Goal: Information Seeking & Learning: Learn about a topic

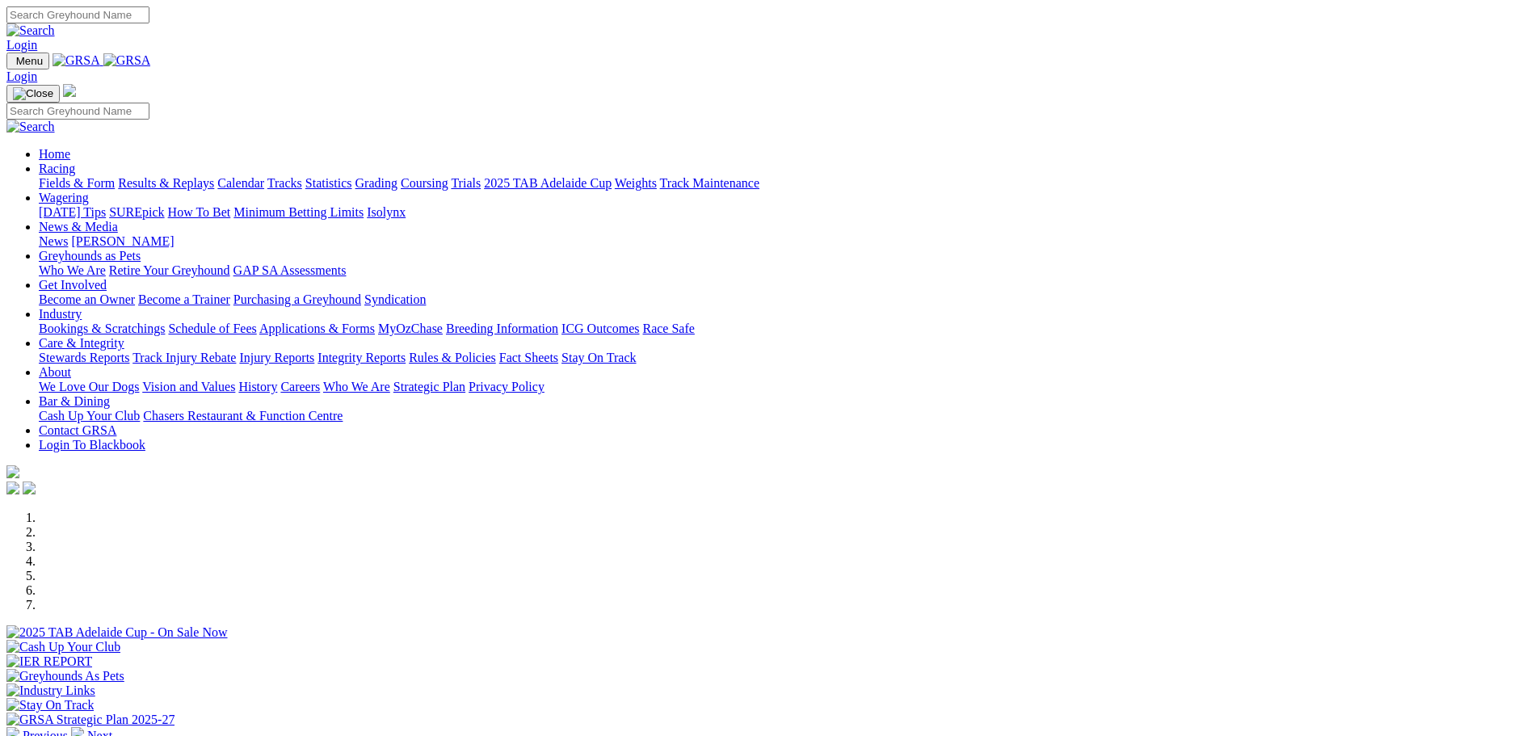
scroll to position [323, 0]
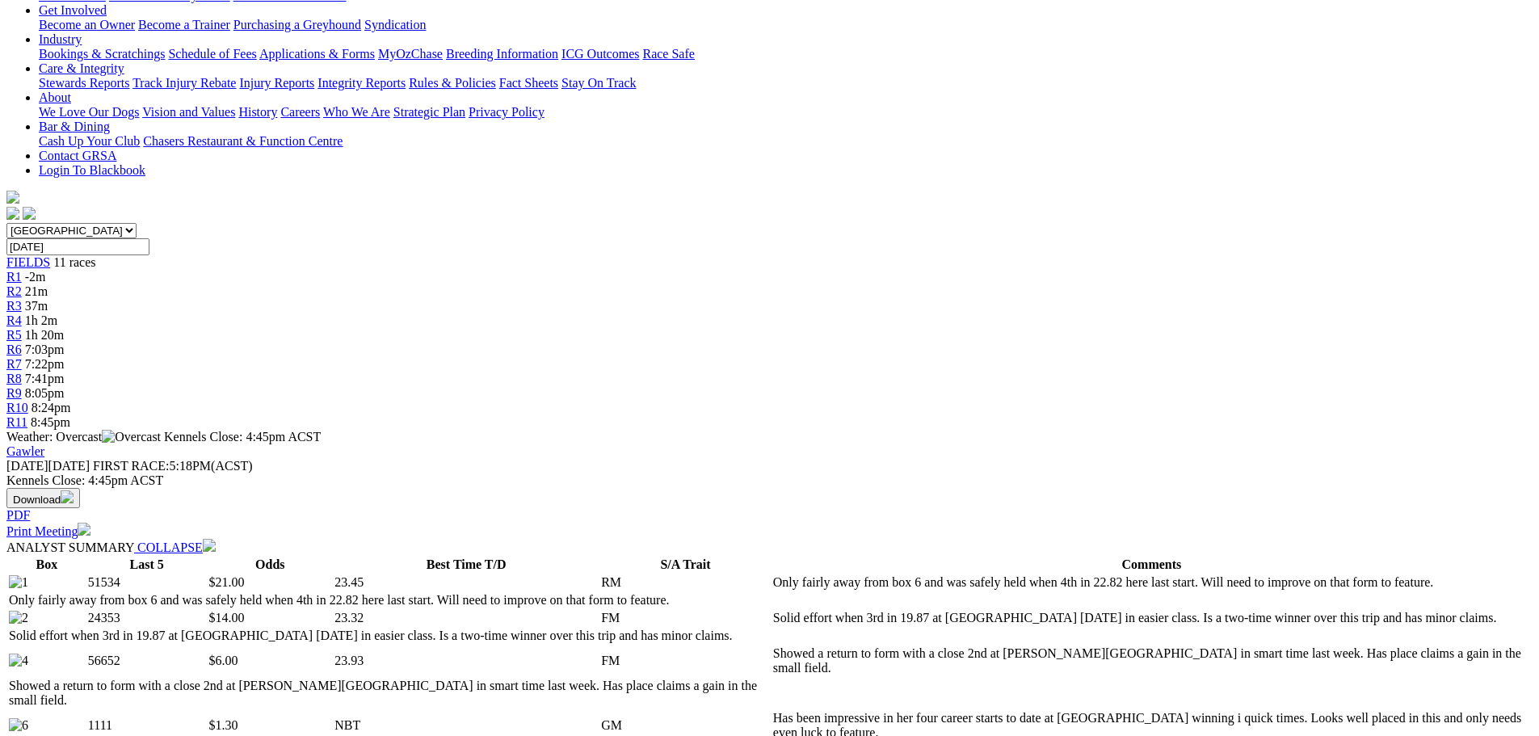
scroll to position [323, 0]
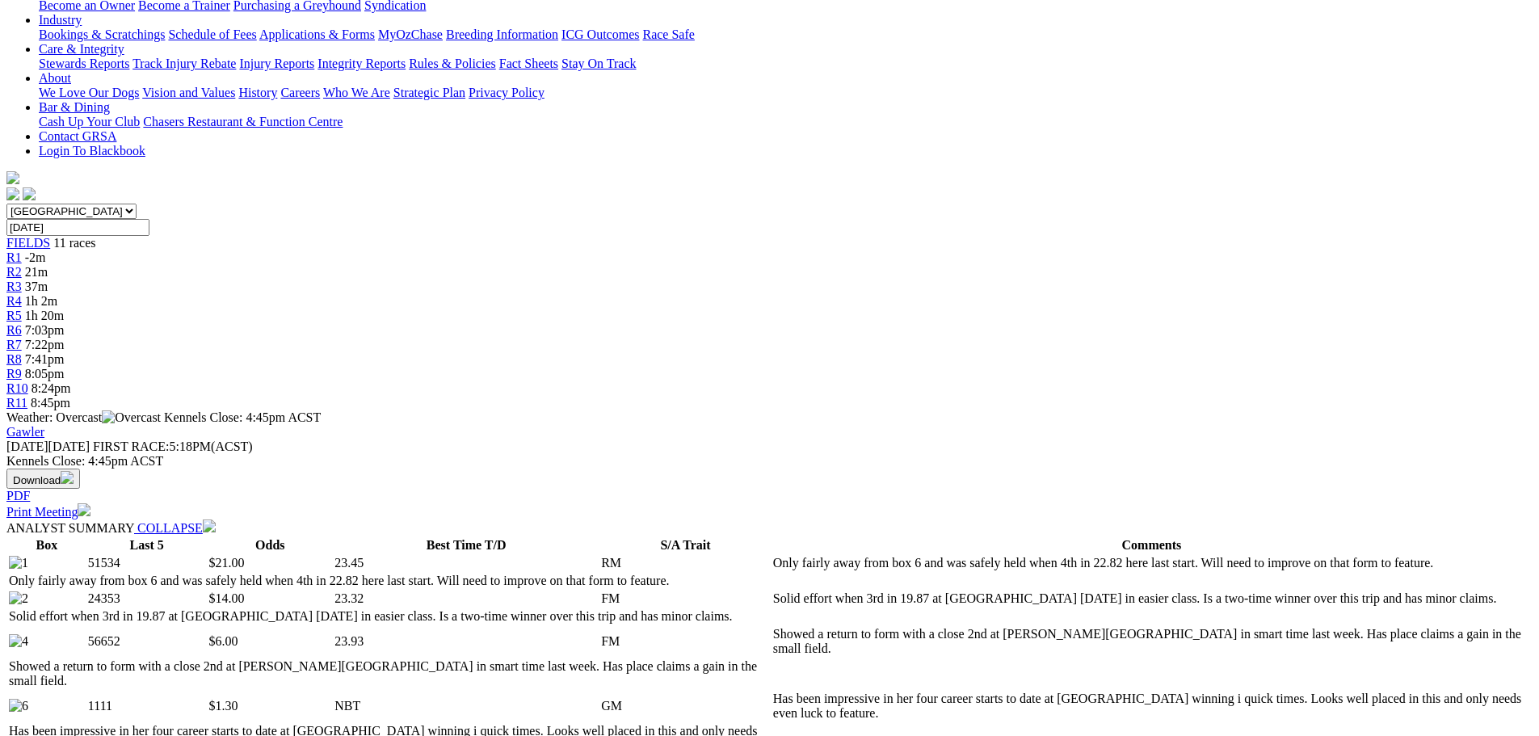
select select "all"
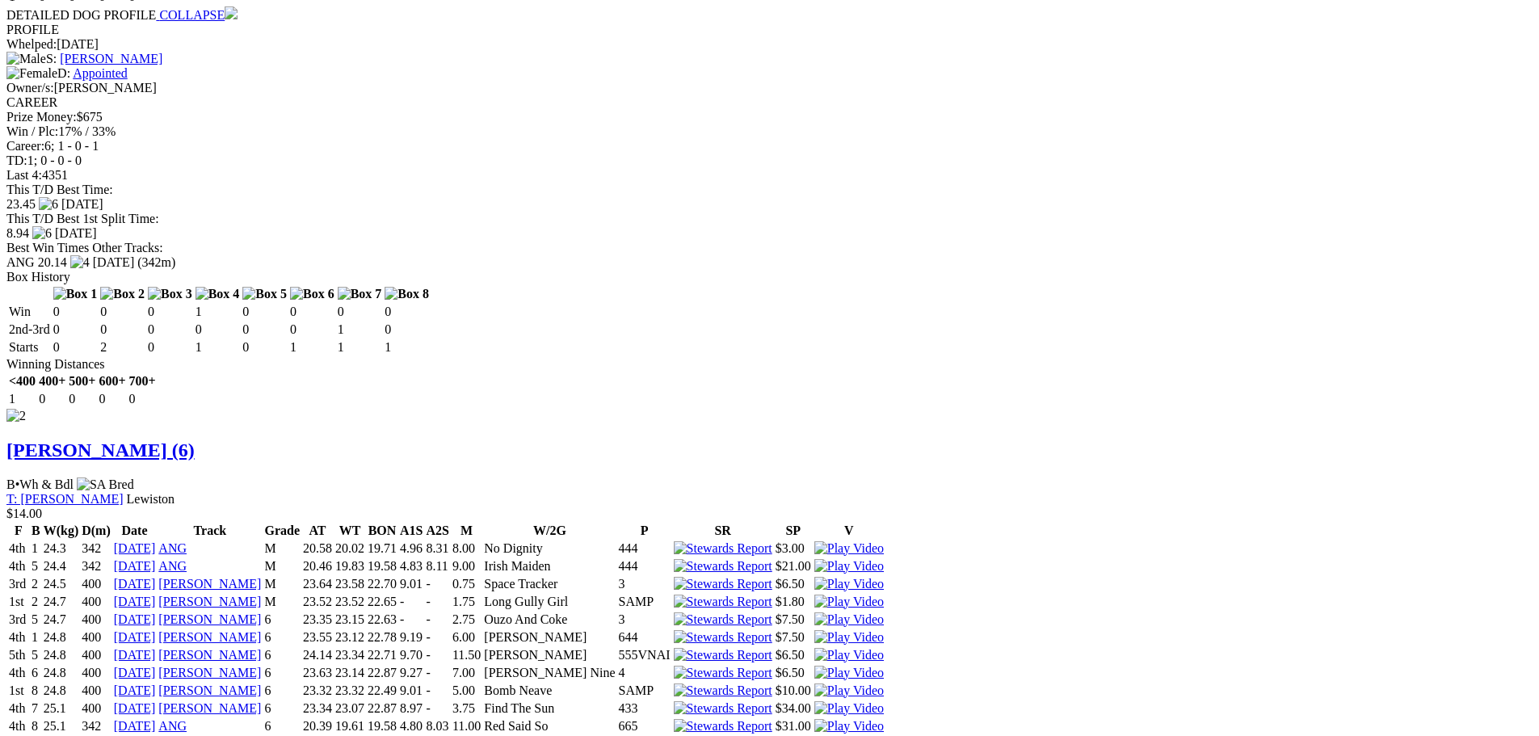
scroll to position [2020, 0]
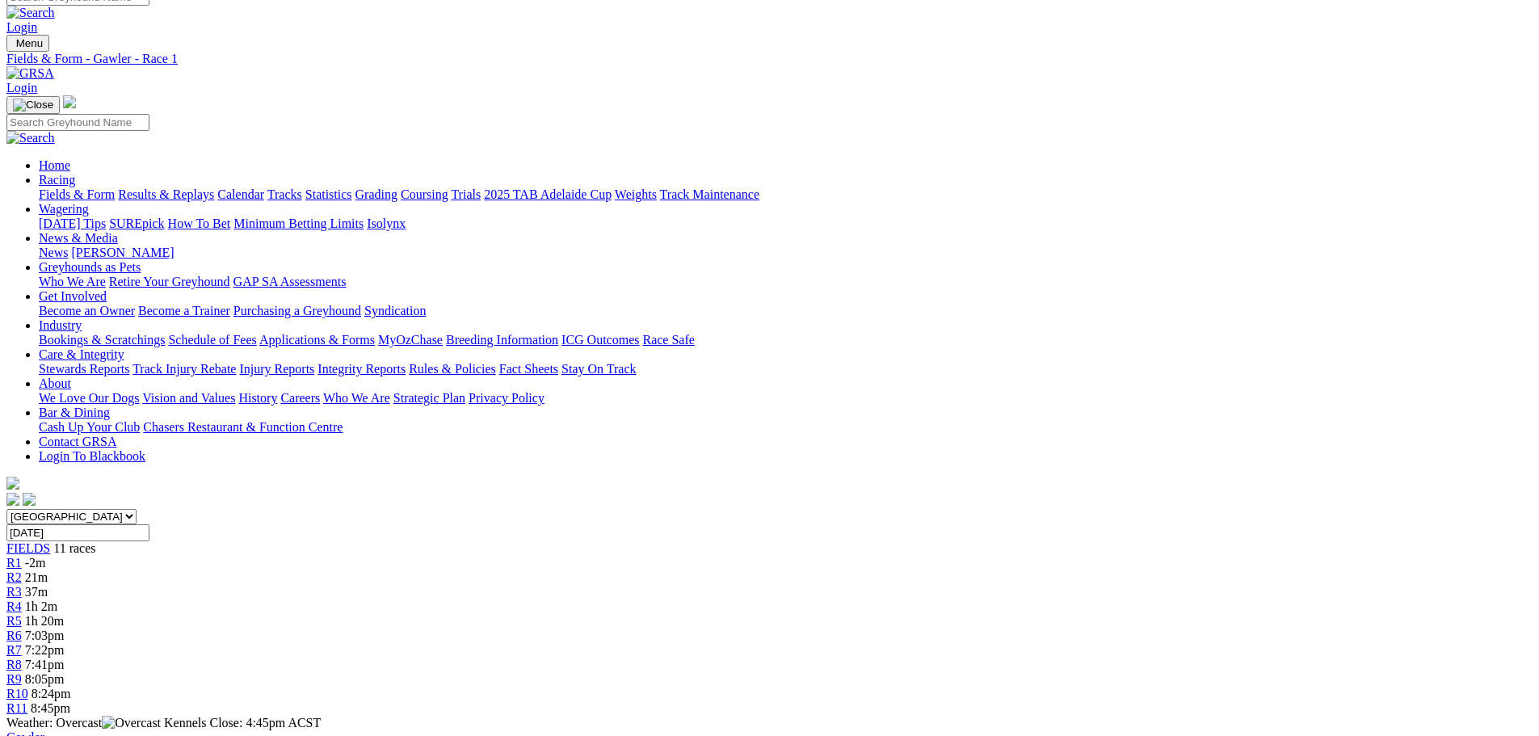
scroll to position [0, 0]
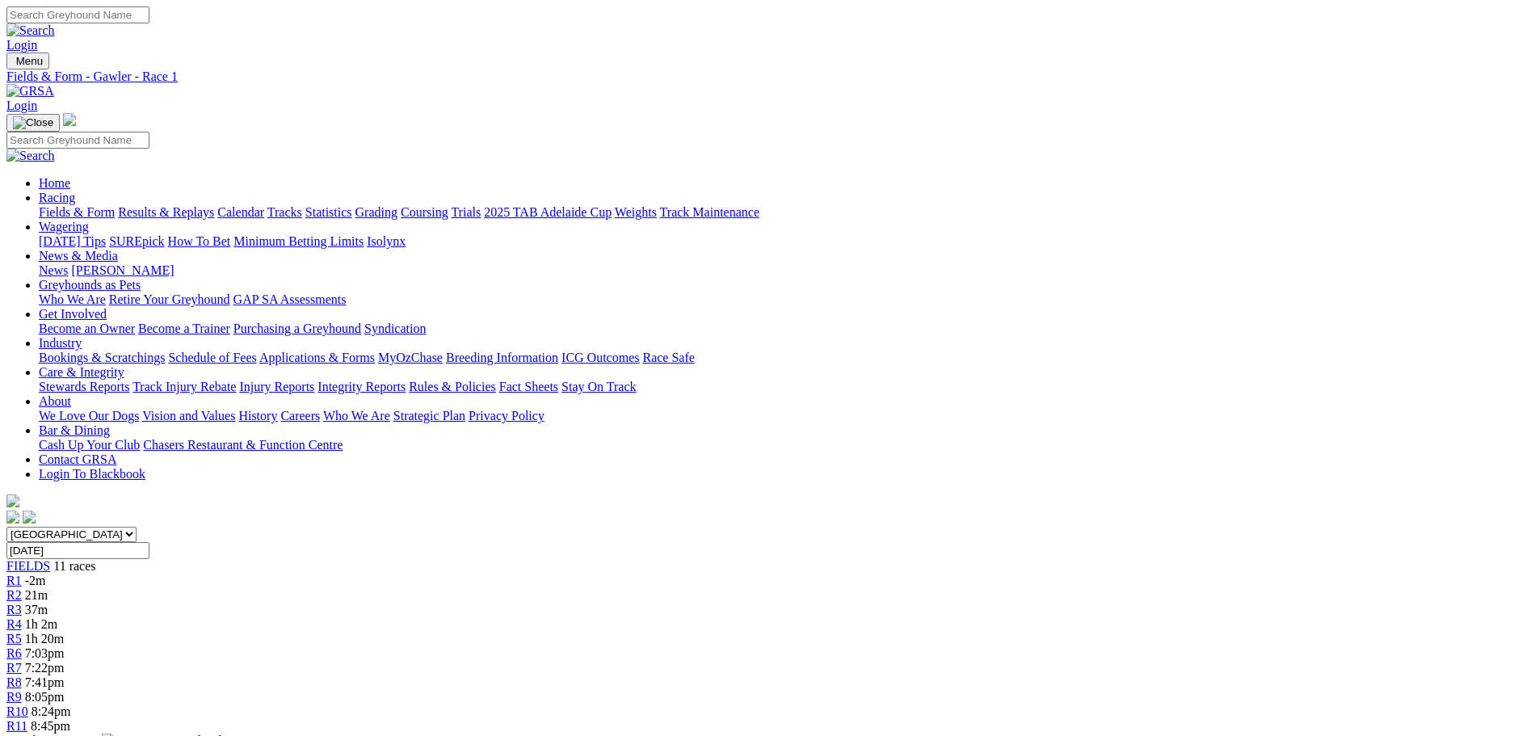
click at [115, 205] on link "Fields & Form" at bounding box center [77, 212] width 76 height 14
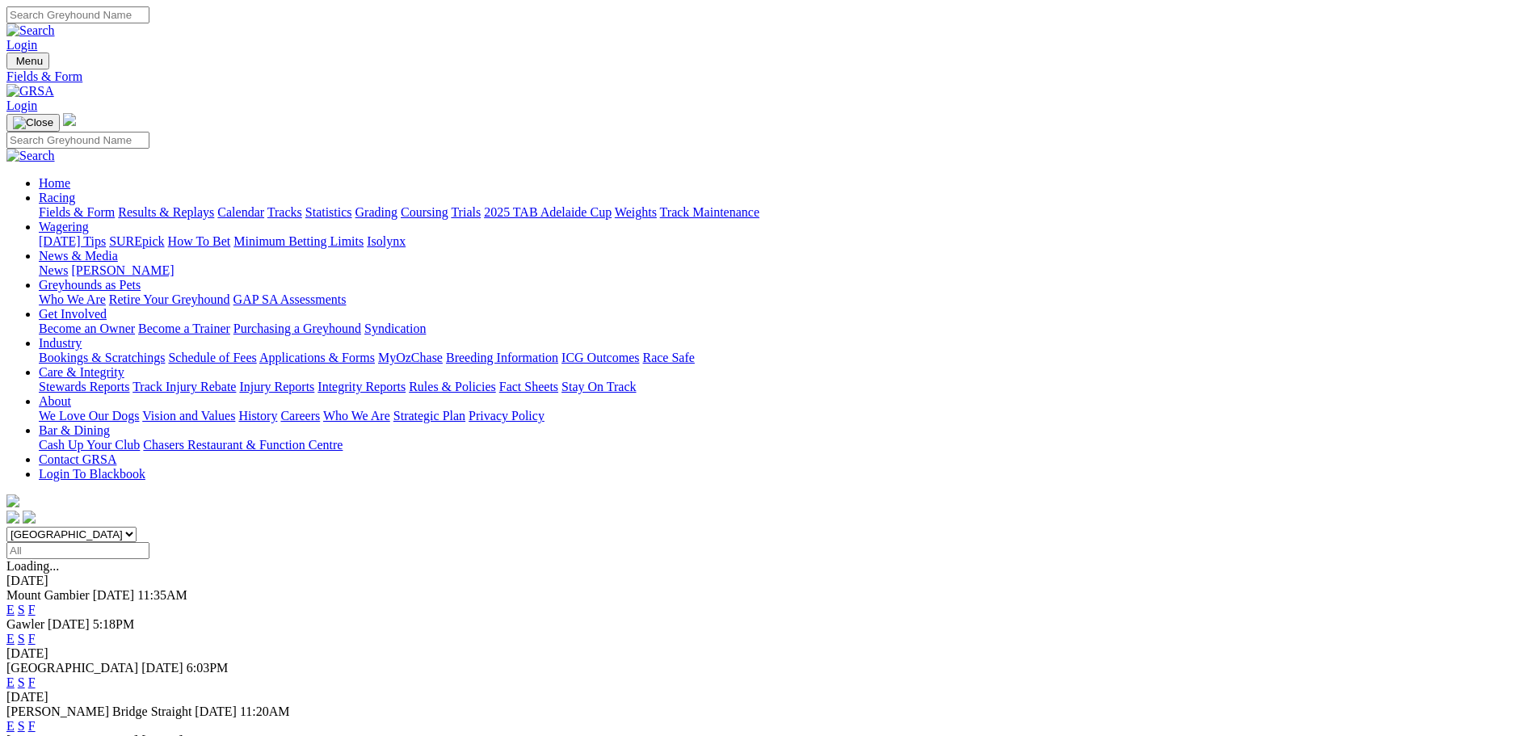
click at [36, 632] on link "F" at bounding box center [31, 639] width 7 height 14
